Goal: Information Seeking & Learning: Find specific fact

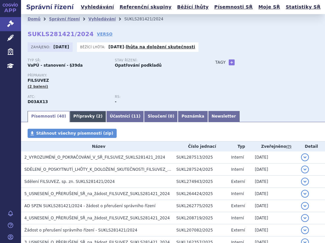
click at [80, 113] on link "Přípravky ( 2 )" at bounding box center [88, 116] width 36 height 11
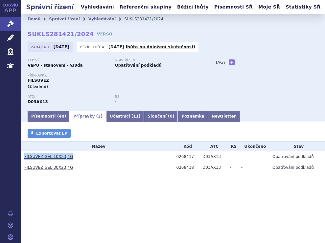
drag, startPoint x: 68, startPoint y: 157, endPoint x: 24, endPoint y: 158, distance: 43.7
click at [24, 158] on h3 "FILSUVEZ GEL 10X23,4G" at bounding box center [98, 156] width 149 height 7
copy link "FILSUVEZ GEL 10X23,4G"
click at [119, 188] on section "Domů Správní řízení Vyhledávání SUKLS281421/2024 SUKLS281421/2024 VERSO Zahájen…" at bounding box center [173, 113] width 304 height 198
drag, startPoint x: 69, startPoint y: 166, endPoint x: 24, endPoint y: 168, distance: 44.4
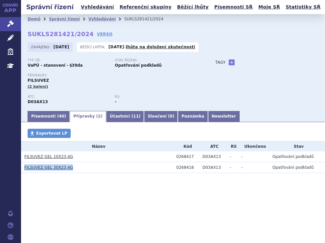
click at [24, 168] on h3 "FILSUVEZ GEL 30X23,4G" at bounding box center [98, 167] width 149 height 7
copy link "FILSUVEZ GEL 30X23,4G"
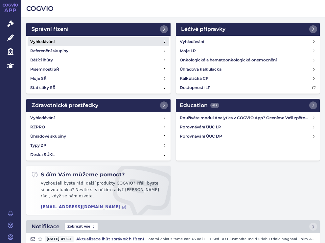
click at [46, 42] on h4 "Vyhledávání" at bounding box center [42, 41] width 24 height 7
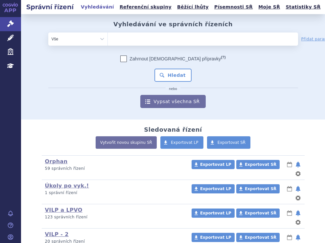
click at [153, 41] on ul at bounding box center [183, 38] width 151 height 11
click at [108, 41] on select at bounding box center [107, 38] width 0 height 13
type input "ke"
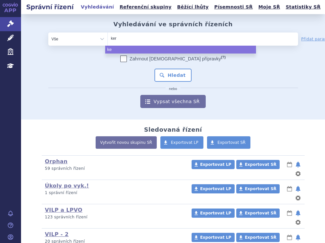
type input "kere"
type input "keren"
type input "kerend"
type input "kerendi"
type input "kerendia"
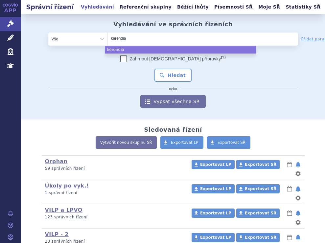
select select "kerendia"
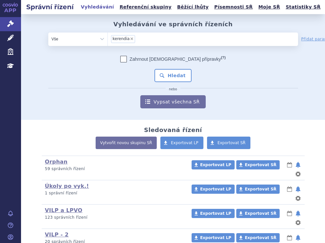
click at [180, 67] on div "Zahrnout bratrské přípravky (?) * Pozor, hledání dle vyhledávacího parametru In…" at bounding box center [173, 82] width 250 height 53
click at [182, 69] on div "Zahrnout bratrské přípravky (?) * Pozor, hledání dle vyhledávacího parametru In…" at bounding box center [173, 82] width 250 height 53
click at [182, 69] on button "Hledat" at bounding box center [172, 75] width 37 height 13
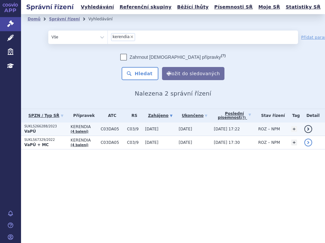
click at [58, 128] on p "SUKLS266288/2023" at bounding box center [45, 126] width 43 height 5
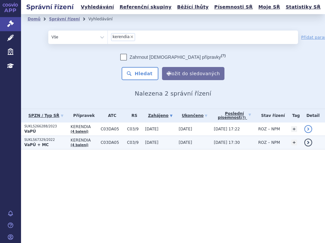
click at [62, 142] on p "SUKLS67329/2022" at bounding box center [45, 140] width 43 height 5
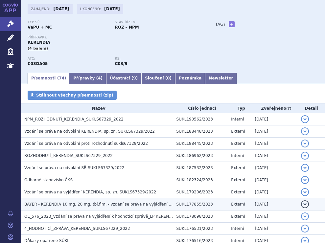
scroll to position [99, 0]
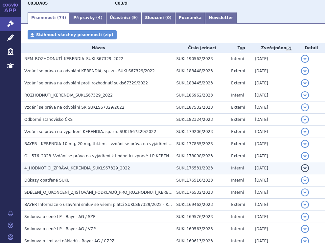
click at [69, 165] on h3 "4_HODNOTÍCÍ_ZPRÁVA_KERENDIA_SUKLS67329_2022" at bounding box center [98, 168] width 149 height 7
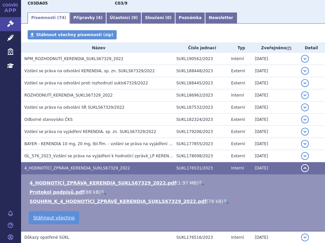
click at [198, 181] on link "🔍" at bounding box center [201, 182] width 6 height 5
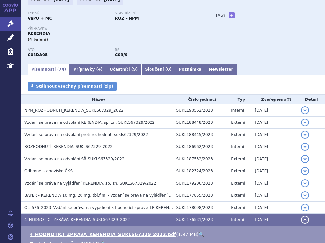
scroll to position [0, 0]
